Goal: Task Accomplishment & Management: Manage account settings

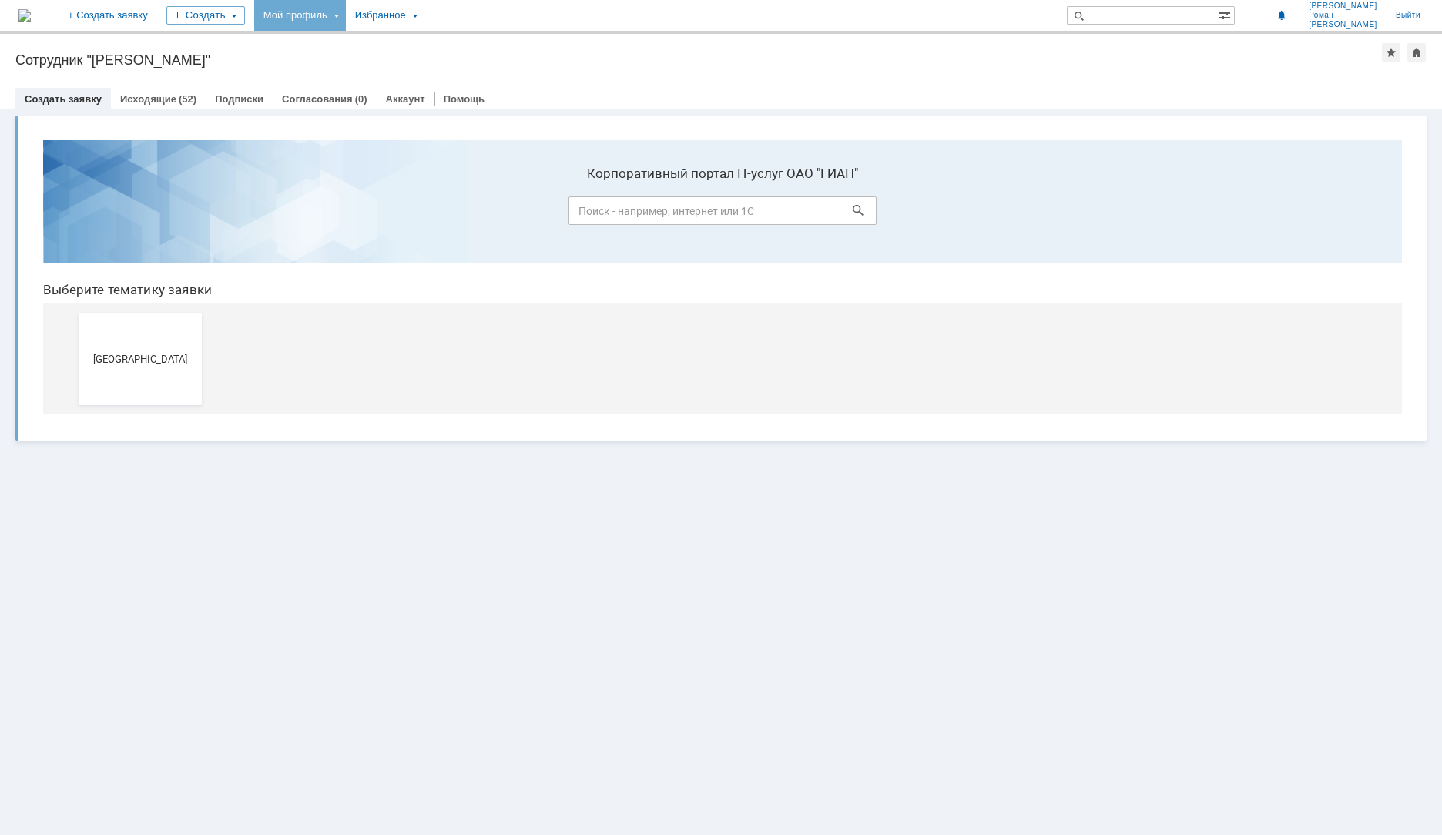
click at [346, 16] on div "Мой профиль" at bounding box center [300, 15] width 92 height 31
click at [488, 75] on link "Мои заявки" at bounding box center [438, 71] width 117 height 18
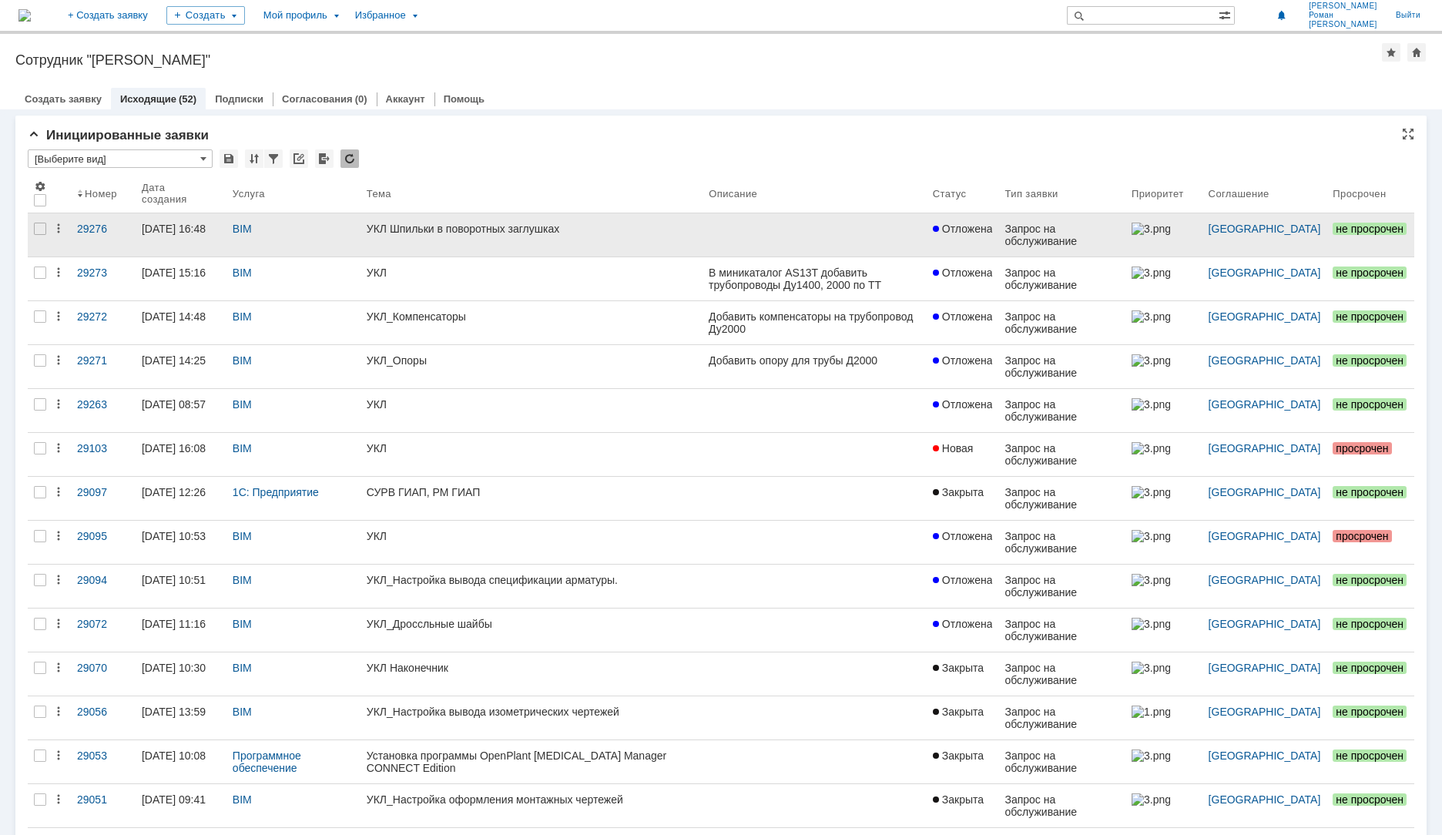
click at [444, 240] on link "УКЛ Шпильки в поворотных заглушках" at bounding box center [531, 234] width 342 height 43
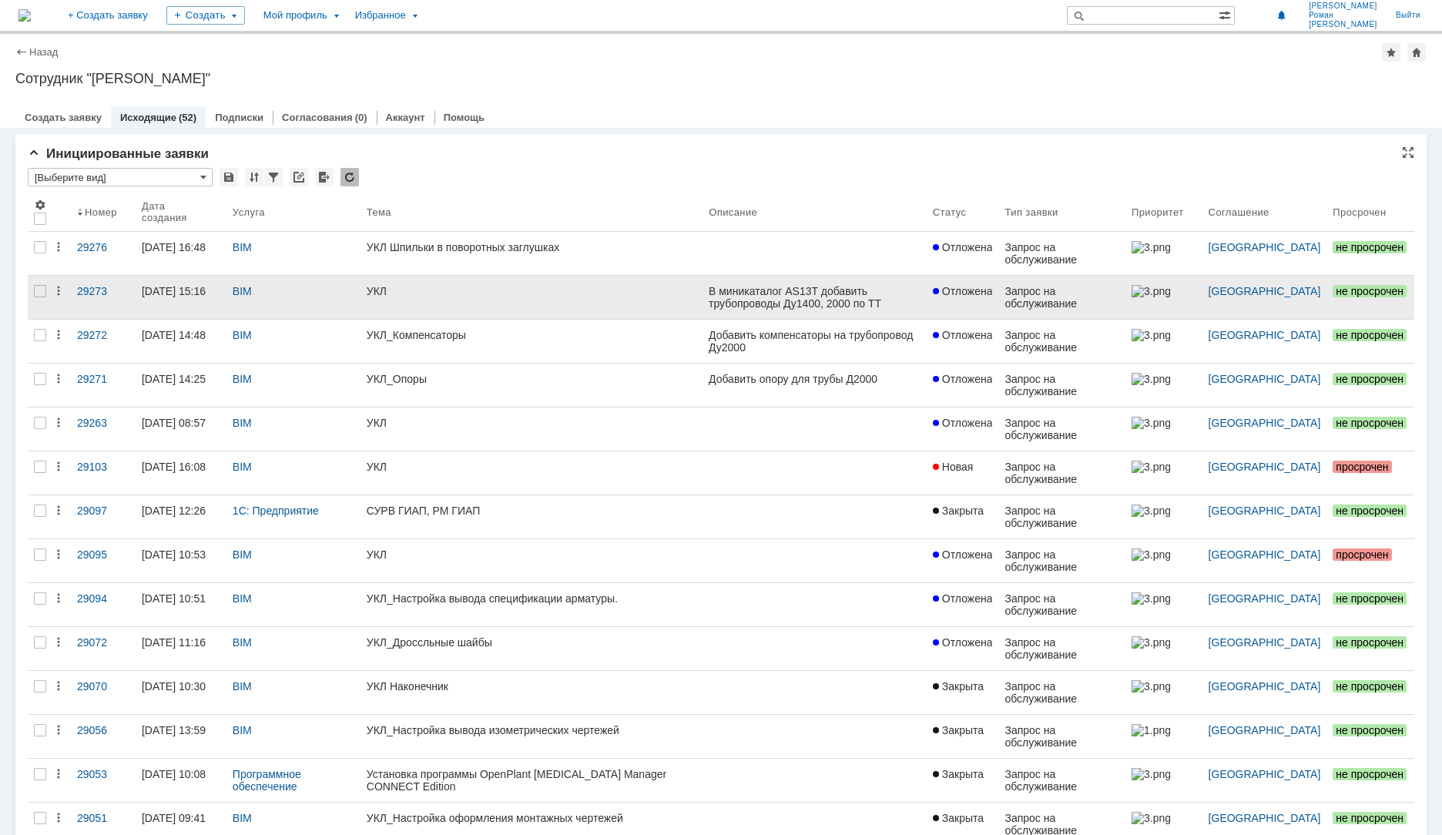
click at [510, 301] on link "УКЛ" at bounding box center [531, 297] width 342 height 43
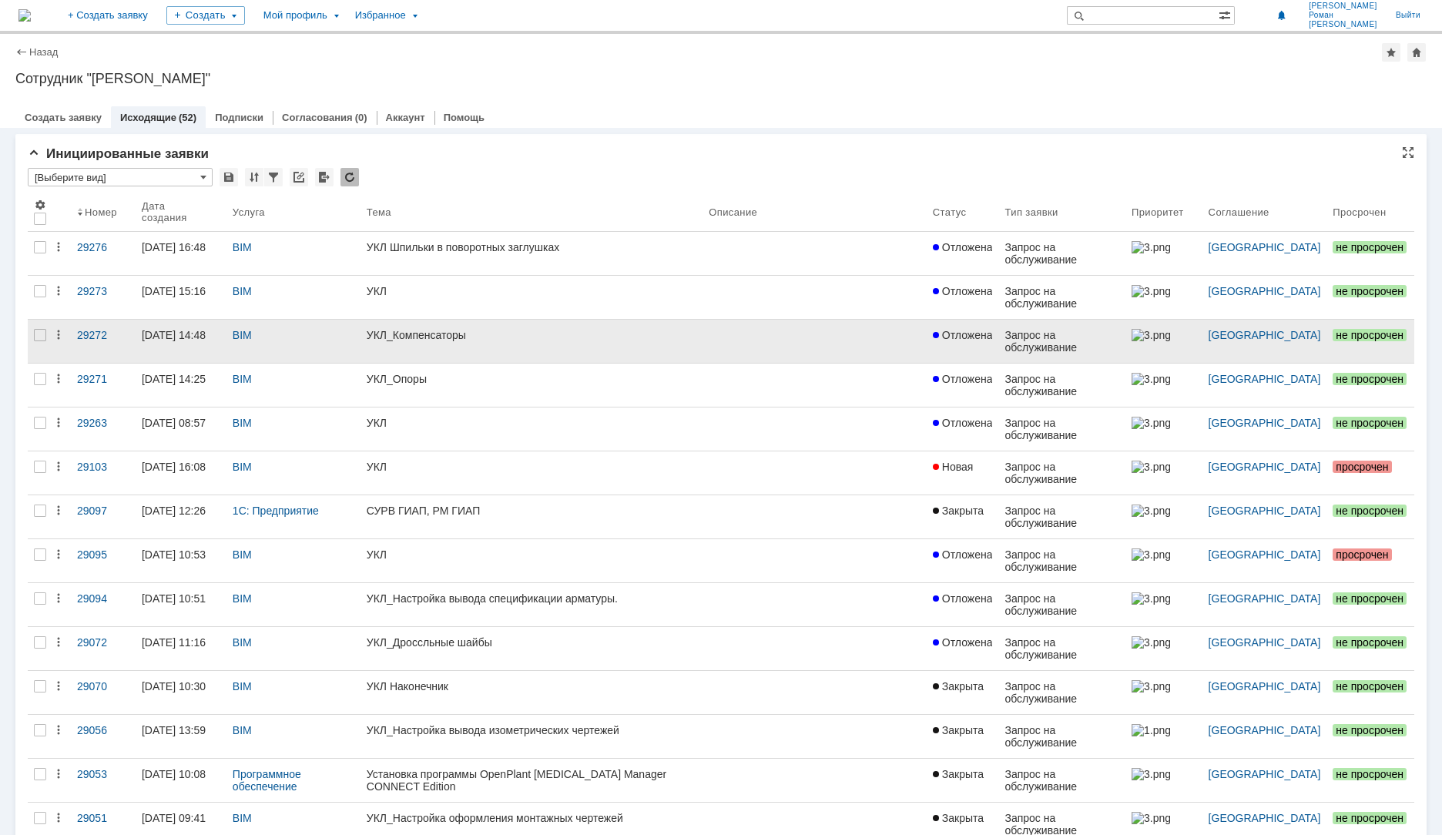
click at [404, 341] on link "УКЛ_Компенсаторы" at bounding box center [531, 341] width 342 height 43
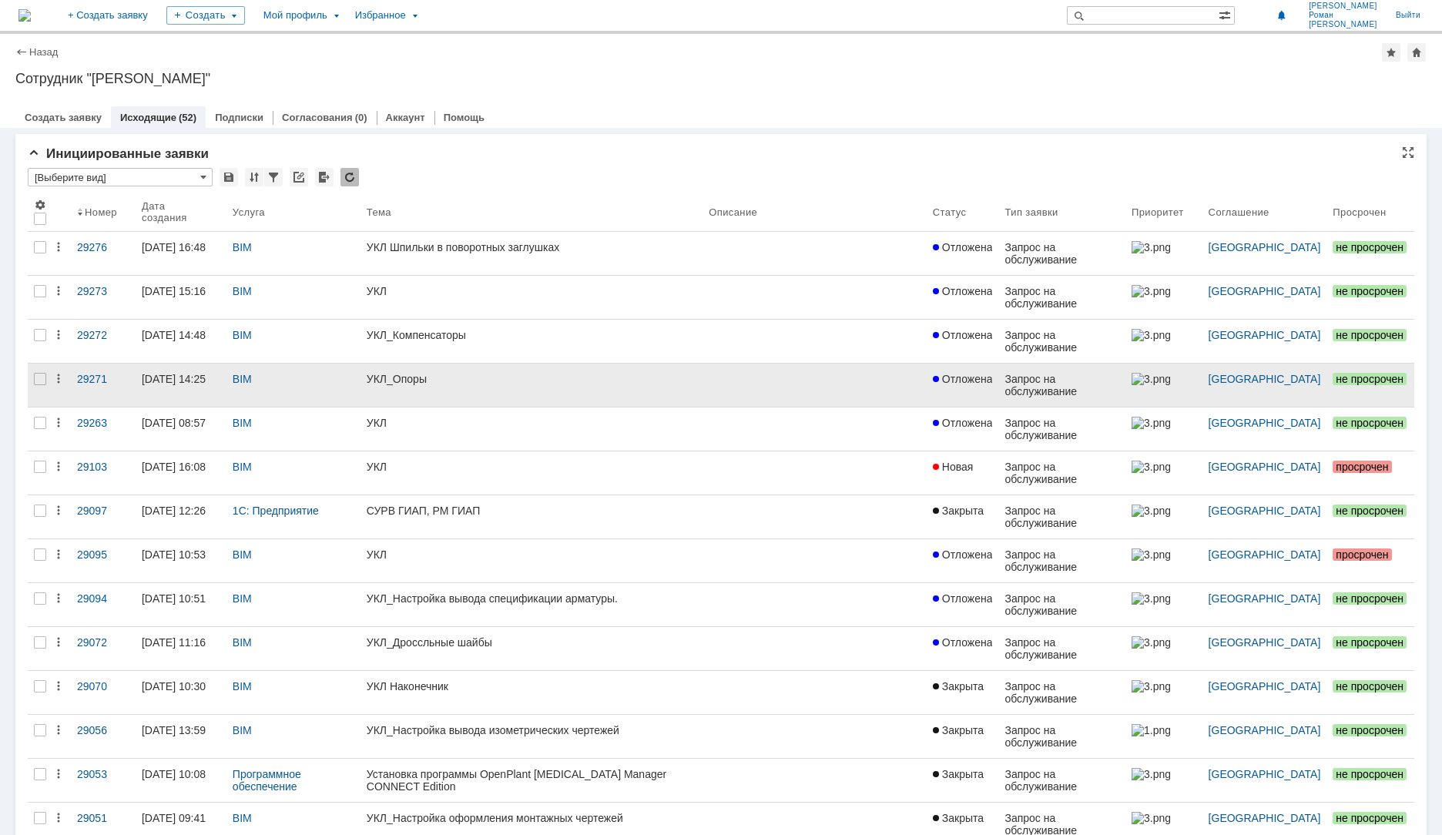
click at [415, 386] on link "УКЛ_Опоры" at bounding box center [531, 385] width 342 height 43
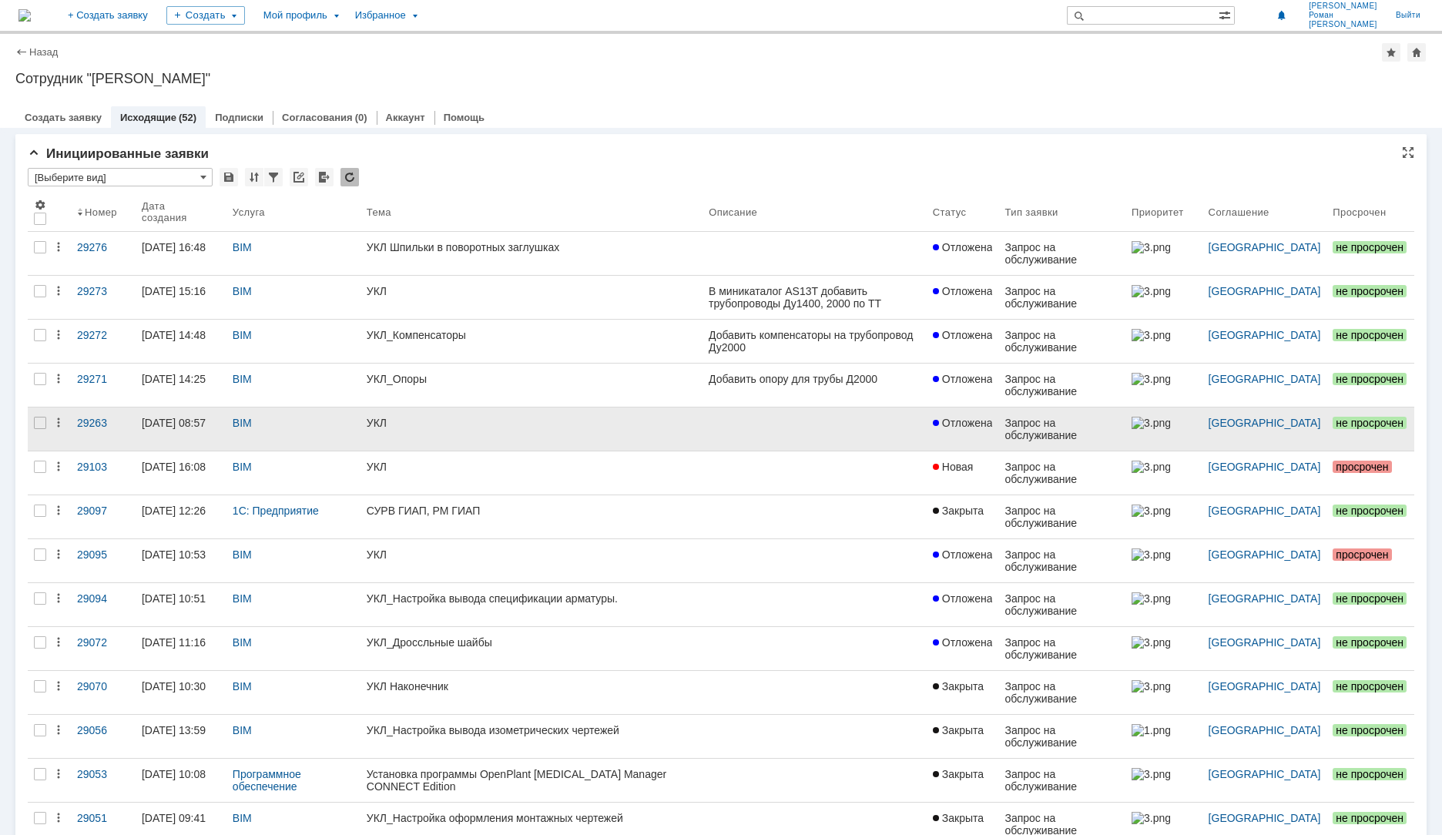
click at [396, 419] on div "УКЛ" at bounding box center [532, 423] width 330 height 12
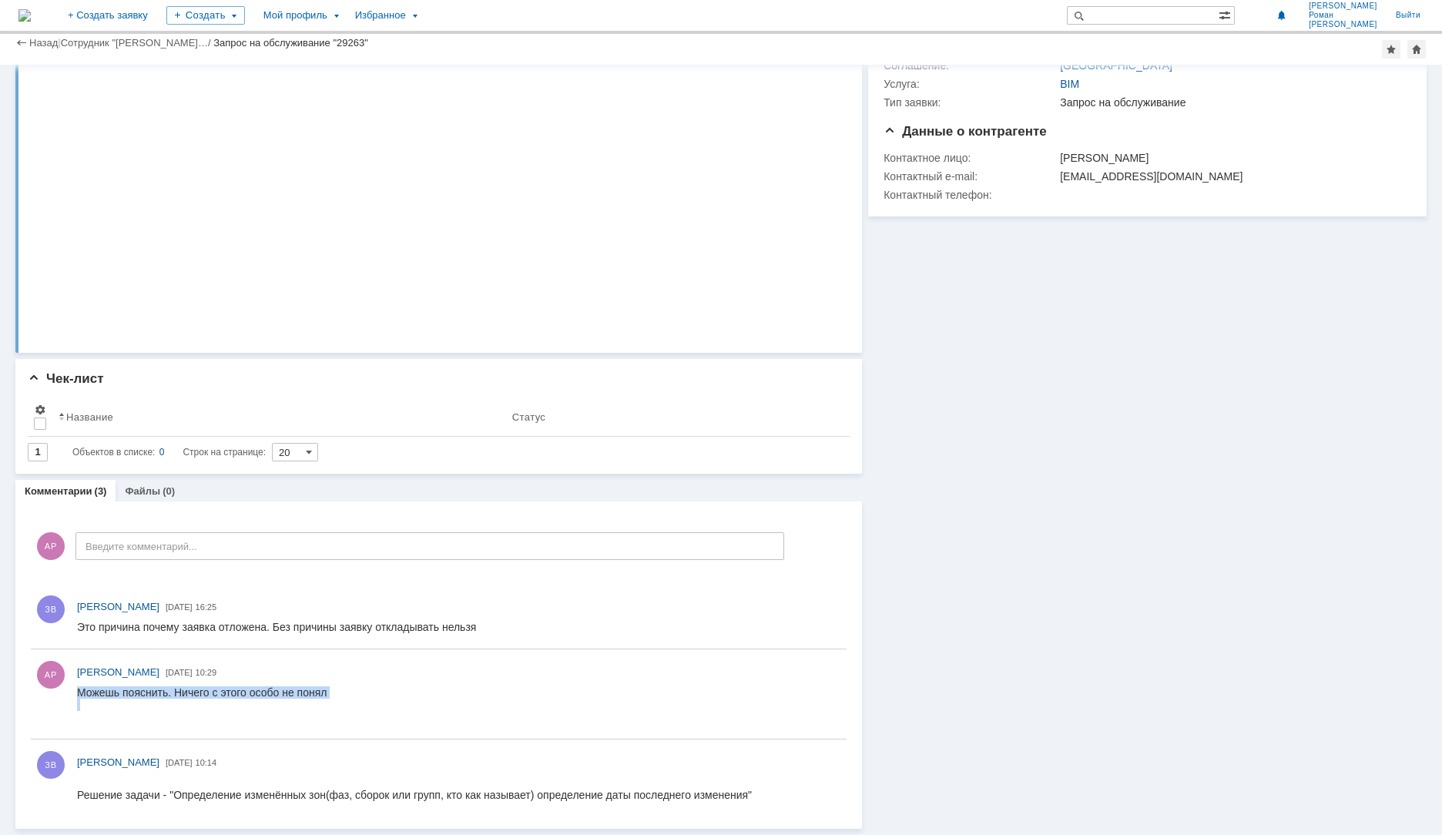
drag, startPoint x: 347, startPoint y: 692, endPoint x: 218, endPoint y: 658, distance: 133.8
click at [218, 686] on html "Можешь пояснить. Ничего с этого особо не понял" at bounding box center [454, 704] width 755 height 37
click at [357, 708] on html "Можешь пояснить. Ничего с этого особо не понял" at bounding box center [454, 704] width 755 height 37
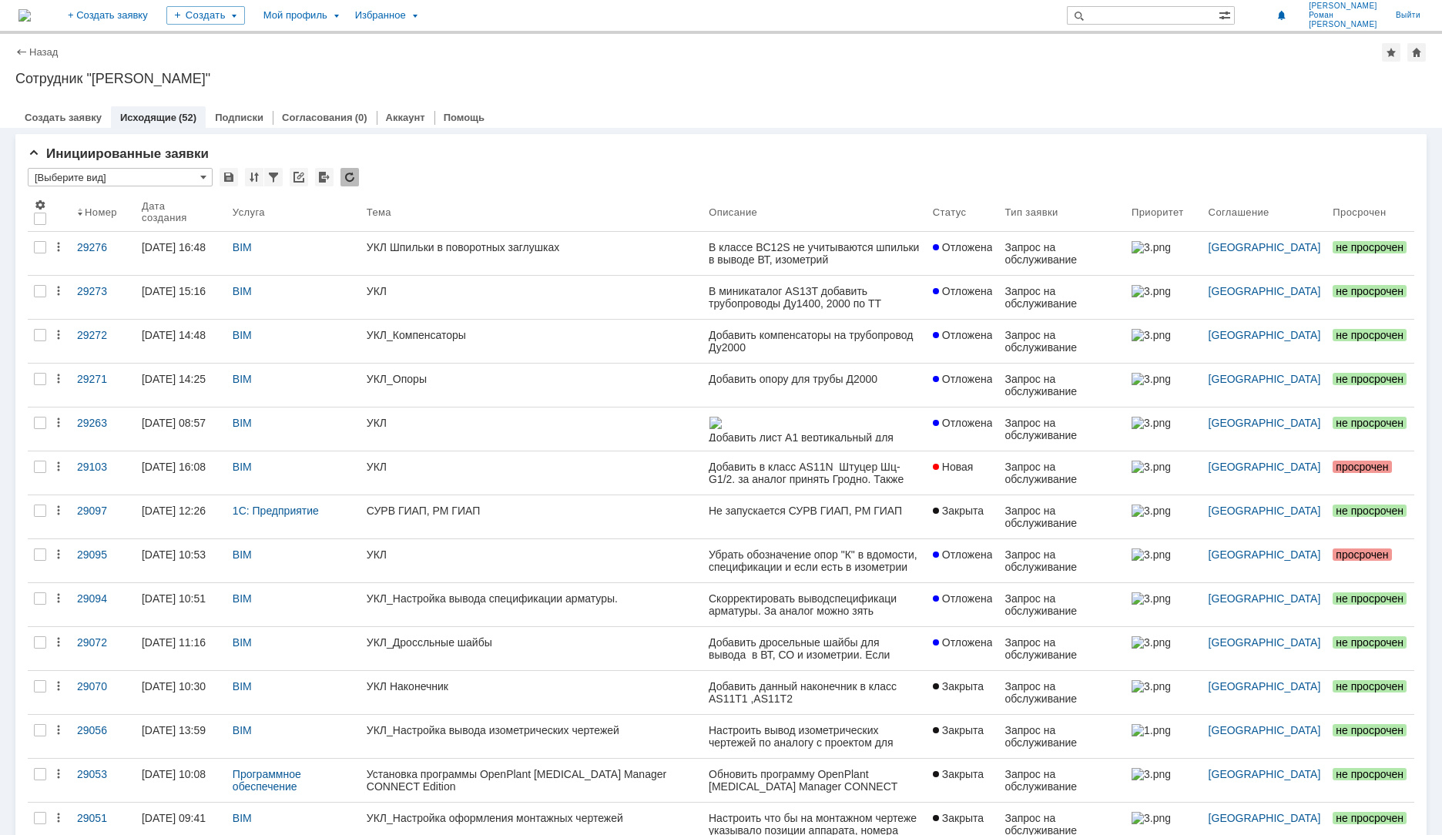
click at [398, 243] on div "УКЛ Шпильки в поворотных заглушках" at bounding box center [532, 247] width 330 height 12
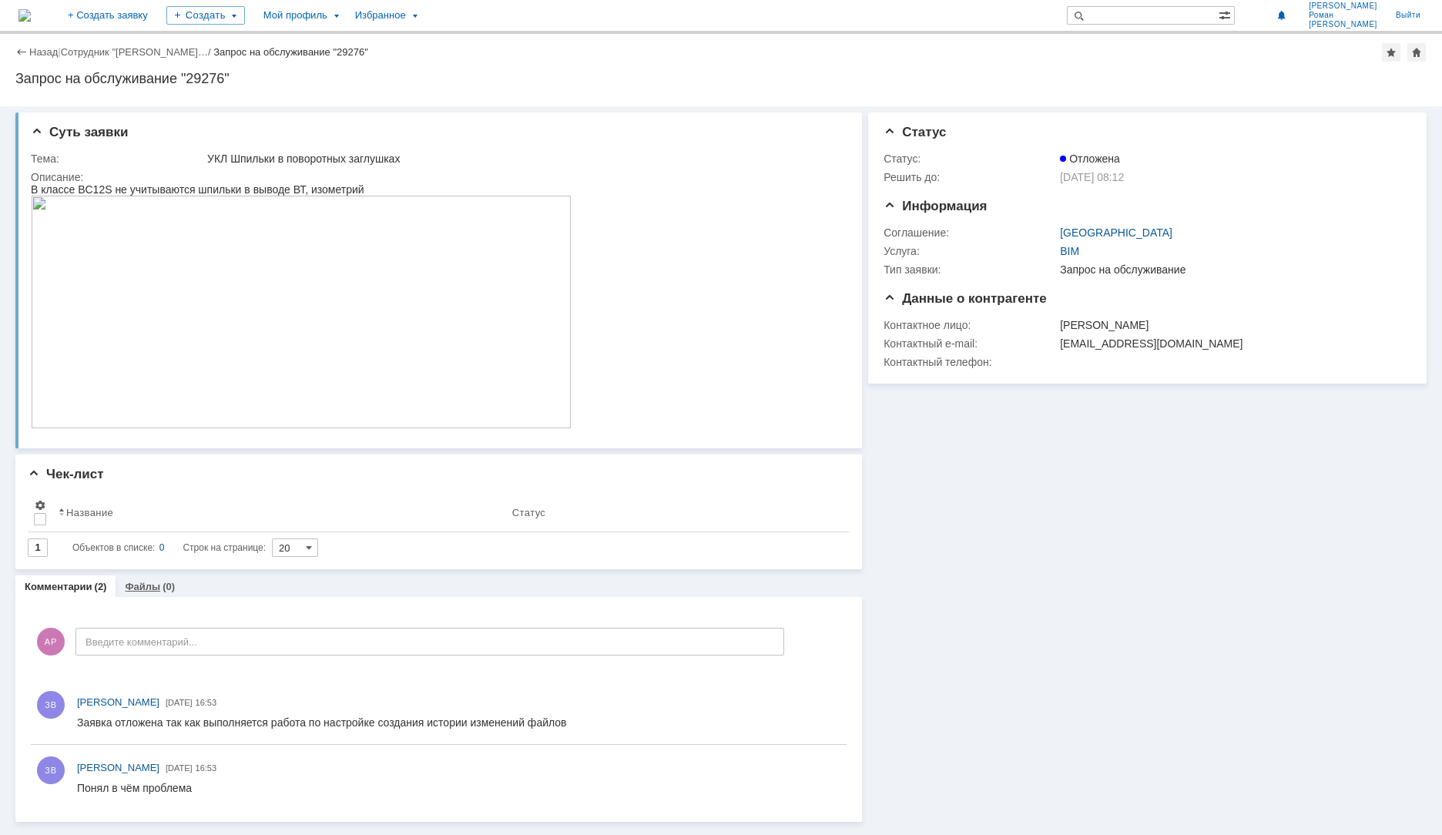
click at [144, 591] on link "Файлы" at bounding box center [142, 587] width 35 height 12
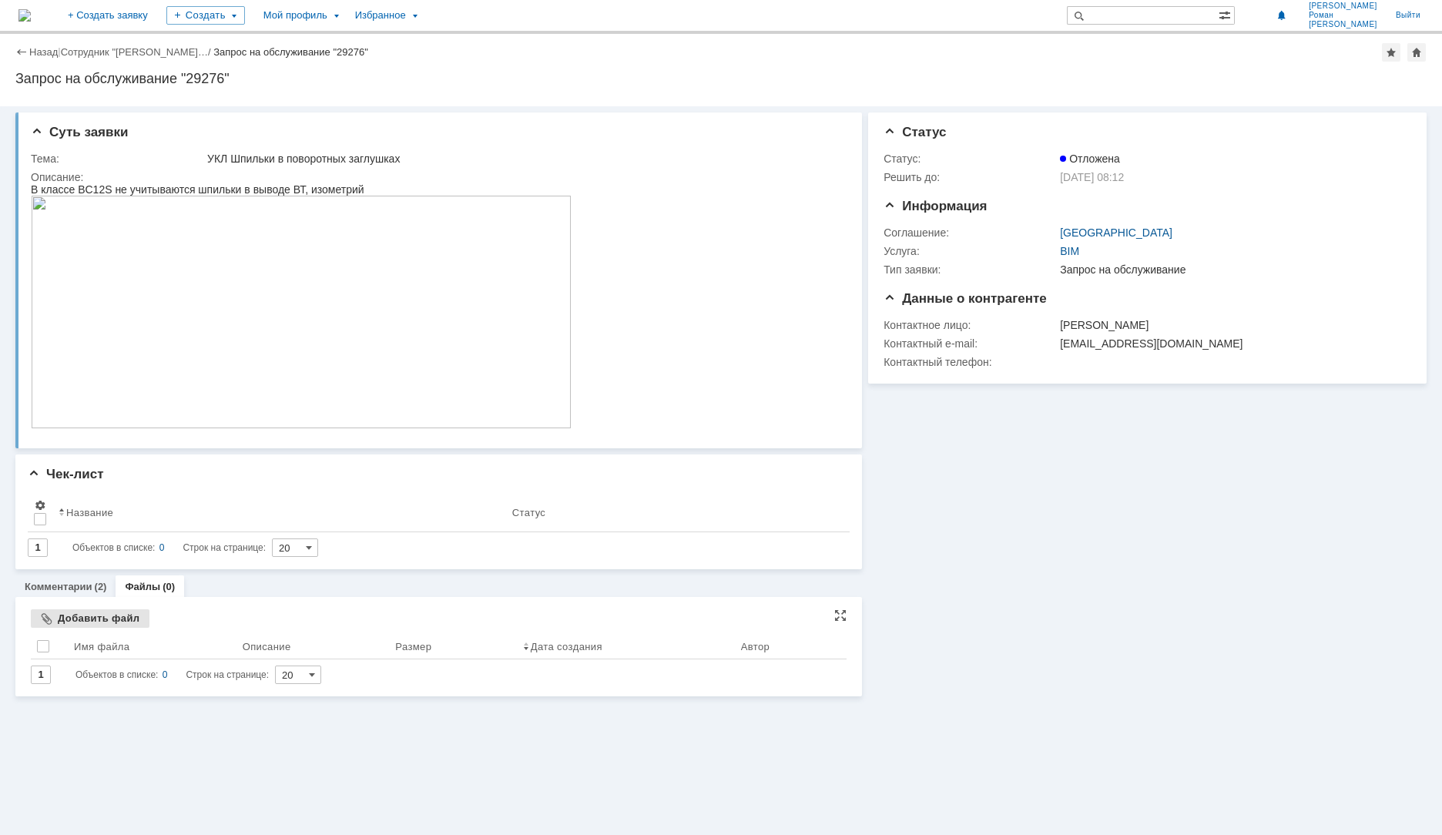
click at [77, 614] on div "Добавить файл" at bounding box center [90, 618] width 119 height 18
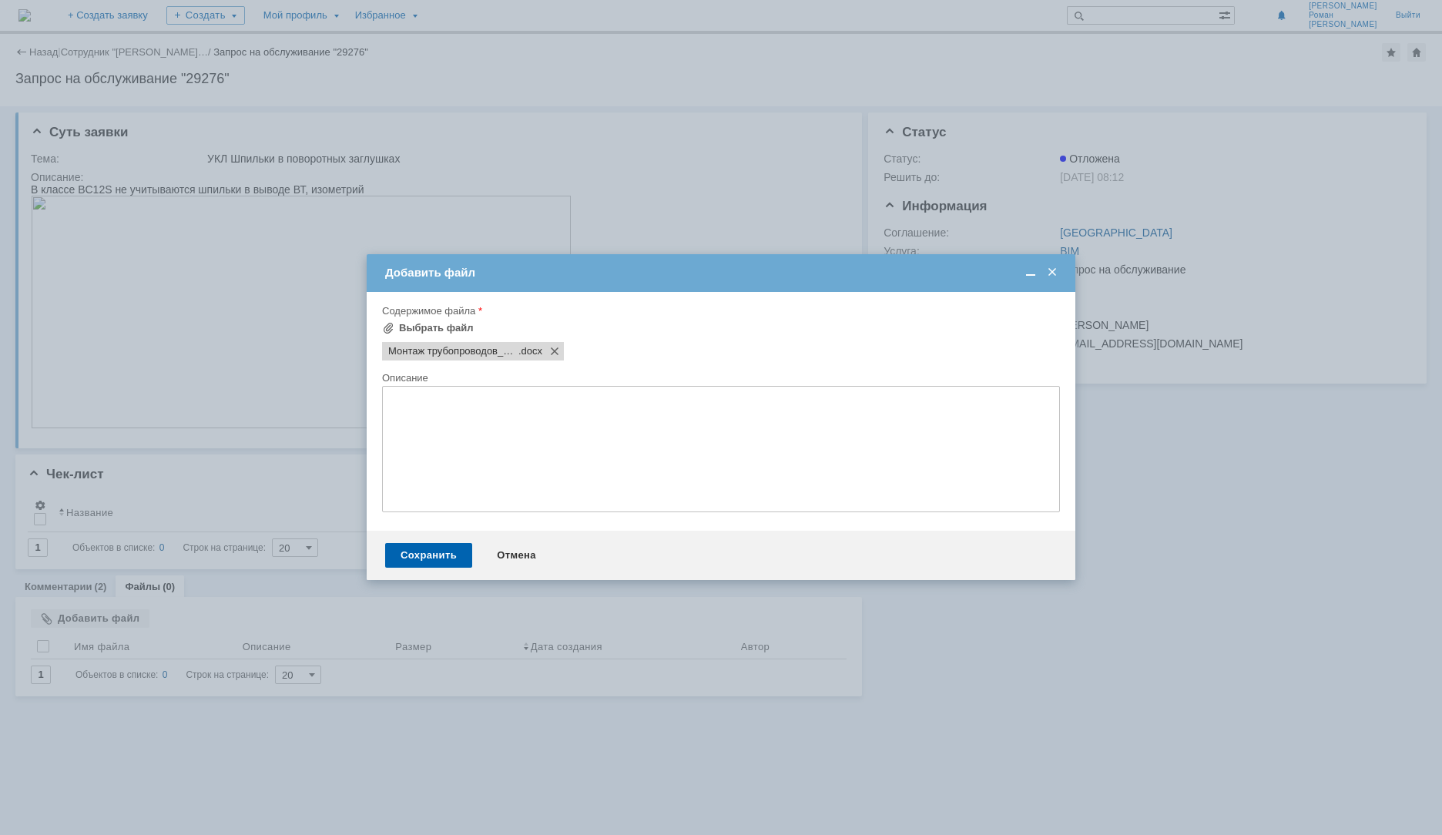
click at [588, 417] on textarea at bounding box center [721, 449] width 678 height 126
type textarea "D"
type textarea "ВТ для примера."
click at [412, 558] on div "Сохранить" at bounding box center [428, 555] width 87 height 25
